Goal: Information Seeking & Learning: Learn about a topic

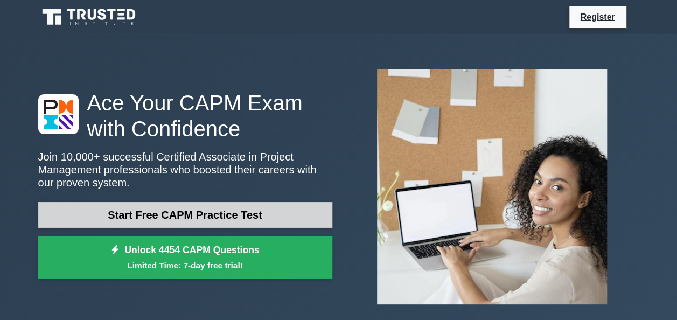
click at [262, 206] on link "Start Free CAPM Practice Test" at bounding box center [185, 215] width 294 height 26
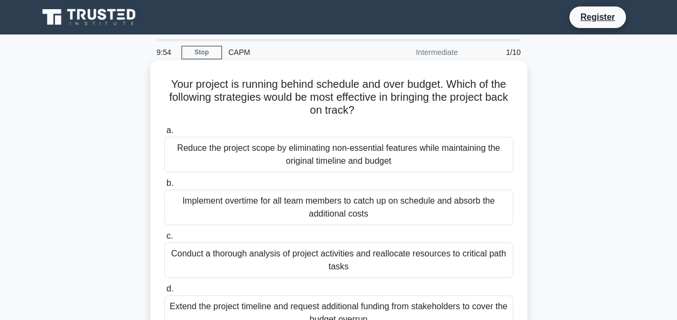
click at [355, 160] on div "Reduce the project scope by eliminating non-essential features while maintainin…" at bounding box center [338, 155] width 349 height 36
click at [164, 134] on input "a. Reduce the project scope by eliminating non-essential features while maintai…" at bounding box center [164, 130] width 0 height 7
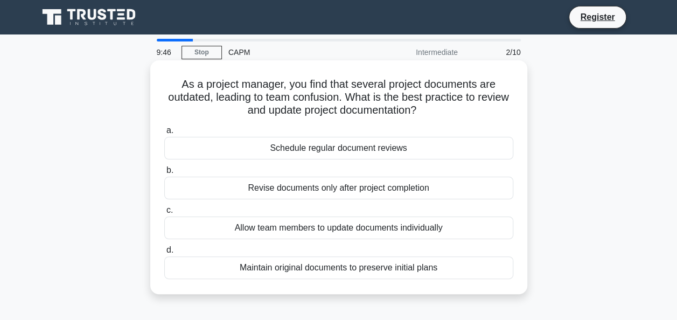
click at [387, 149] on div "Schedule regular document reviews" at bounding box center [338, 148] width 349 height 23
click at [164, 134] on input "a. Schedule regular document reviews" at bounding box center [164, 130] width 0 height 7
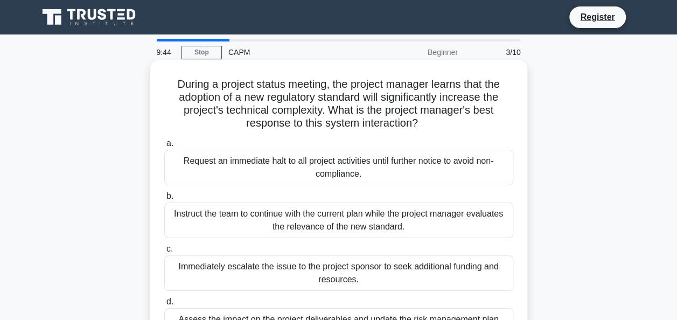
click at [304, 278] on div "Immediately escalate the issue to the project sponsor to seek additional fundin…" at bounding box center [338, 273] width 349 height 36
click at [164, 252] on input "c. Immediately escalate the issue to the project sponsor to seek additional fun…" at bounding box center [164, 248] width 0 height 7
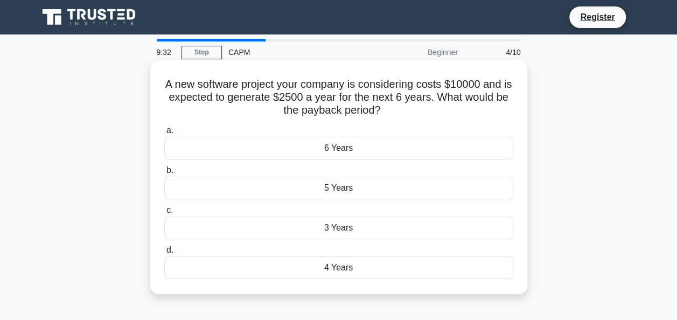
click at [393, 145] on div "6 Years" at bounding box center [338, 148] width 349 height 23
click at [164, 134] on input "a. 6 Years" at bounding box center [164, 130] width 0 height 7
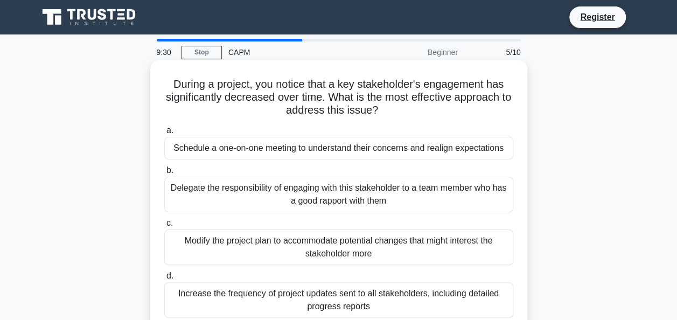
click at [389, 147] on div "Schedule a one-on-one meeting to understand their concerns and realign expectat…" at bounding box center [338, 148] width 349 height 23
click at [164, 134] on input "a. Schedule a one-on-one meeting to understand their concerns and realign expec…" at bounding box center [164, 130] width 0 height 7
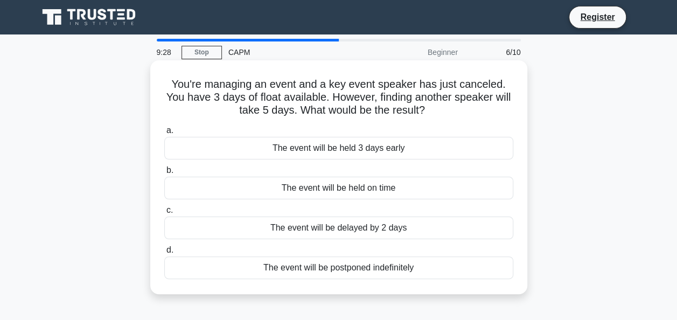
click at [388, 146] on div "The event will be held 3 days early" at bounding box center [338, 148] width 349 height 23
click at [164, 134] on input "a. The event will be held 3 days early" at bounding box center [164, 130] width 0 height 7
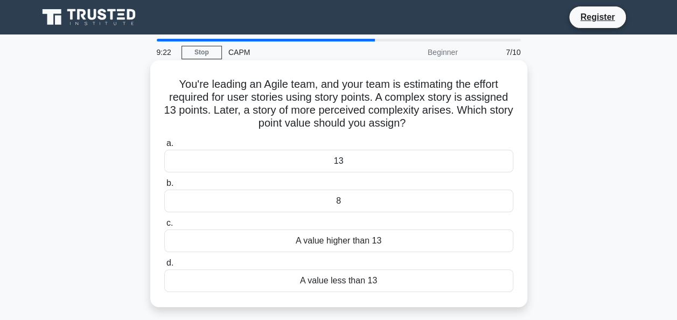
click at [381, 243] on div "A value higher than 13" at bounding box center [338, 240] width 349 height 23
click at [164, 227] on input "c. A value higher than 13" at bounding box center [164, 223] width 0 height 7
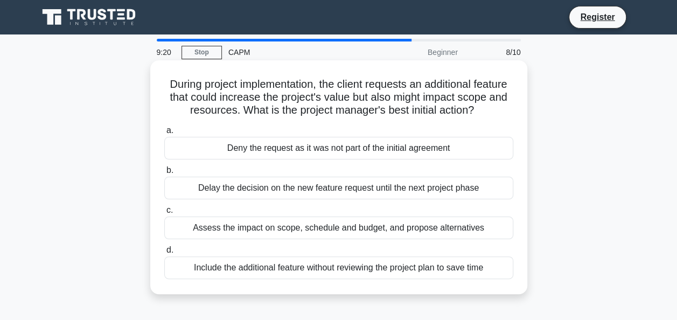
click at [353, 159] on div "Deny the request as it was not part of the initial agreement" at bounding box center [338, 148] width 349 height 23
click at [164, 134] on input "a. Deny the request as it was not part of the initial agreement" at bounding box center [164, 130] width 0 height 7
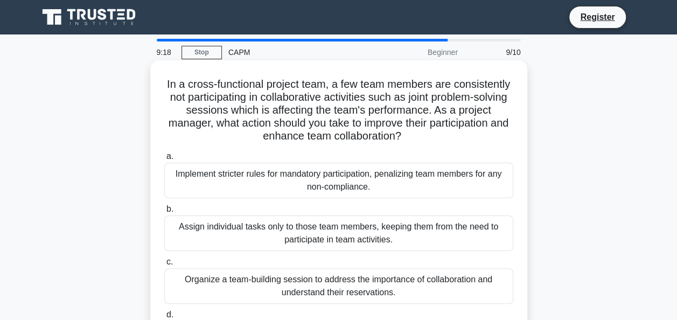
click at [350, 278] on div "Organize a team-building session to address the importance of collaboration and…" at bounding box center [338, 286] width 349 height 36
click at [164, 265] on input "c. Organize a team-building session to address the importance of collaboration …" at bounding box center [164, 261] width 0 height 7
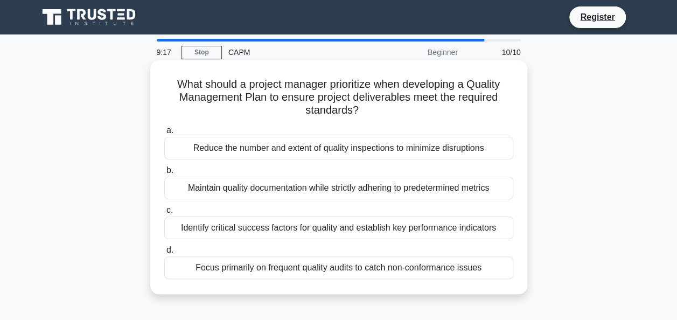
click at [351, 277] on div "Focus primarily on frequent quality audits to catch non-conformance issues" at bounding box center [338, 267] width 349 height 23
click at [164, 254] on input "d. Focus primarily on frequent quality audits to catch non-conformance issues" at bounding box center [164, 250] width 0 height 7
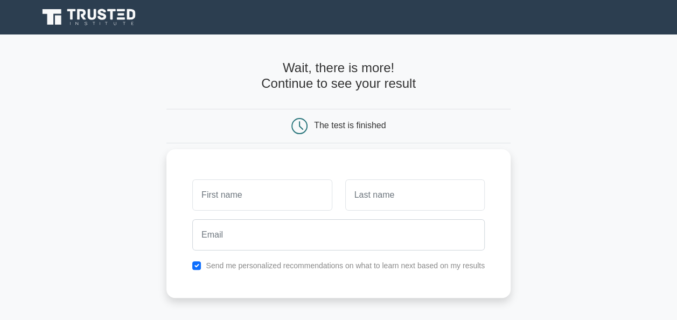
click at [300, 198] on input "text" at bounding box center [261, 194] width 139 height 31
type input "HELINA"
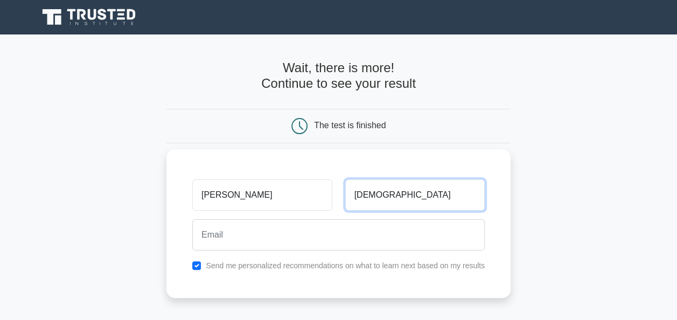
type input "HASIMI"
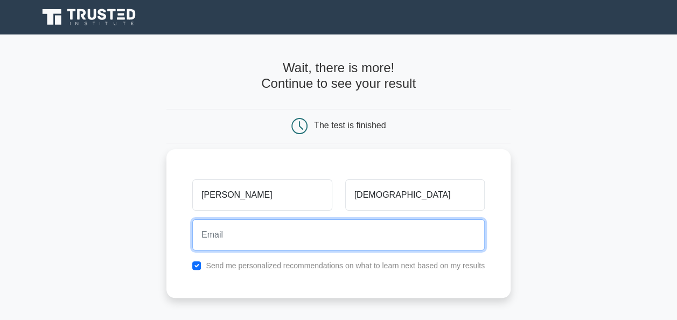
type input "I"
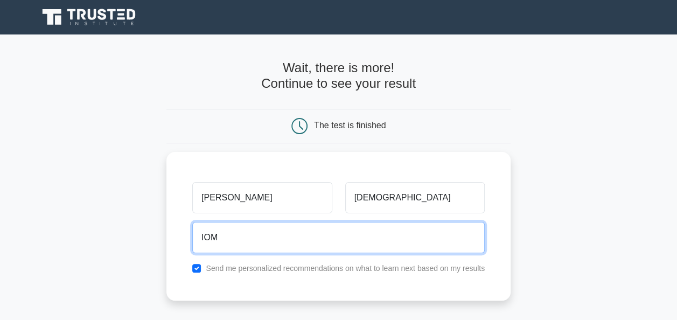
type input "IOM"
